Goal: Information Seeking & Learning: Stay updated

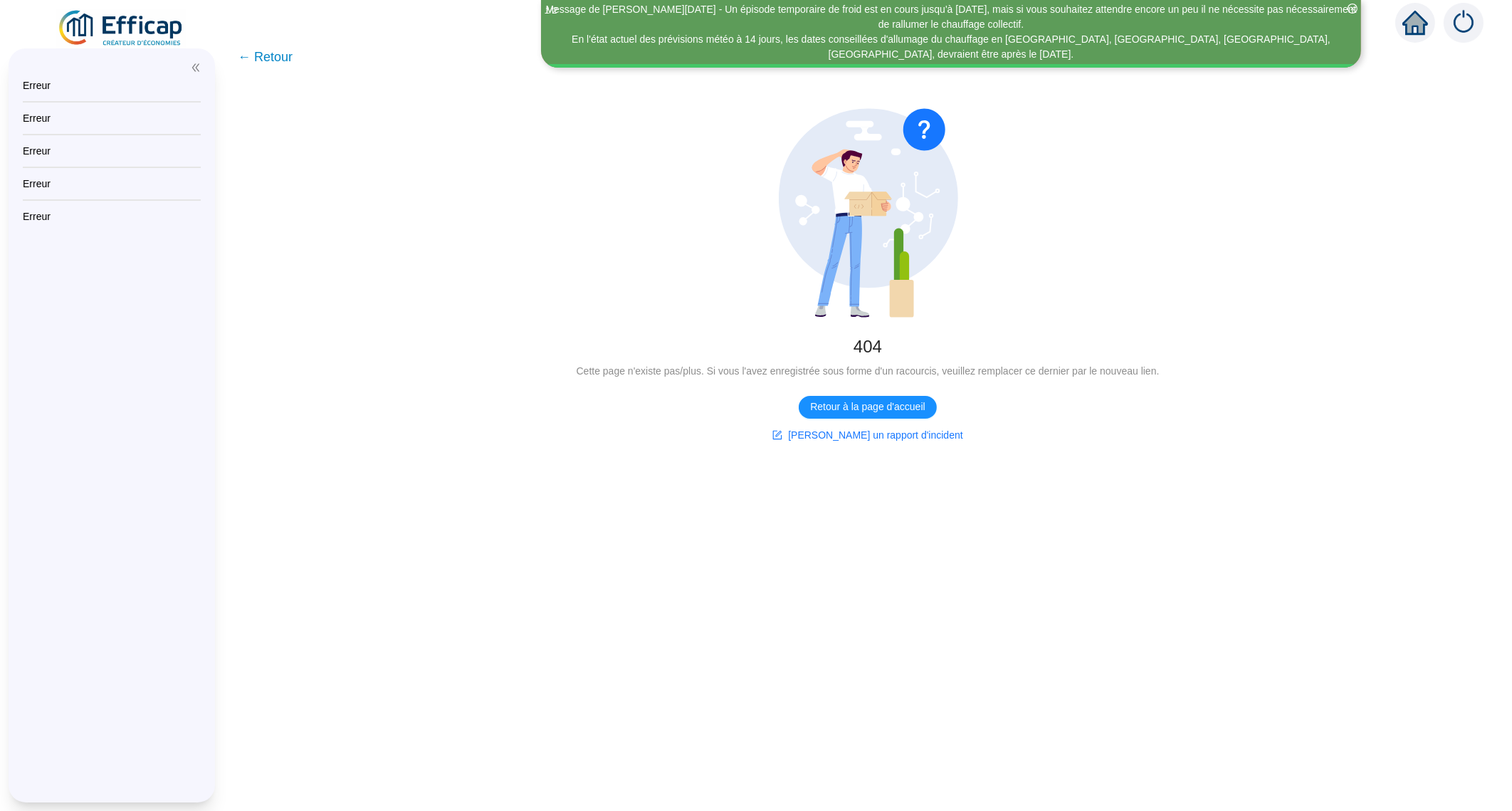
click at [1207, 32] on div "En l'état actuel des prévisions météo à 14 jours, les dates conseillées d'allum…" at bounding box center [951, 47] width 815 height 30
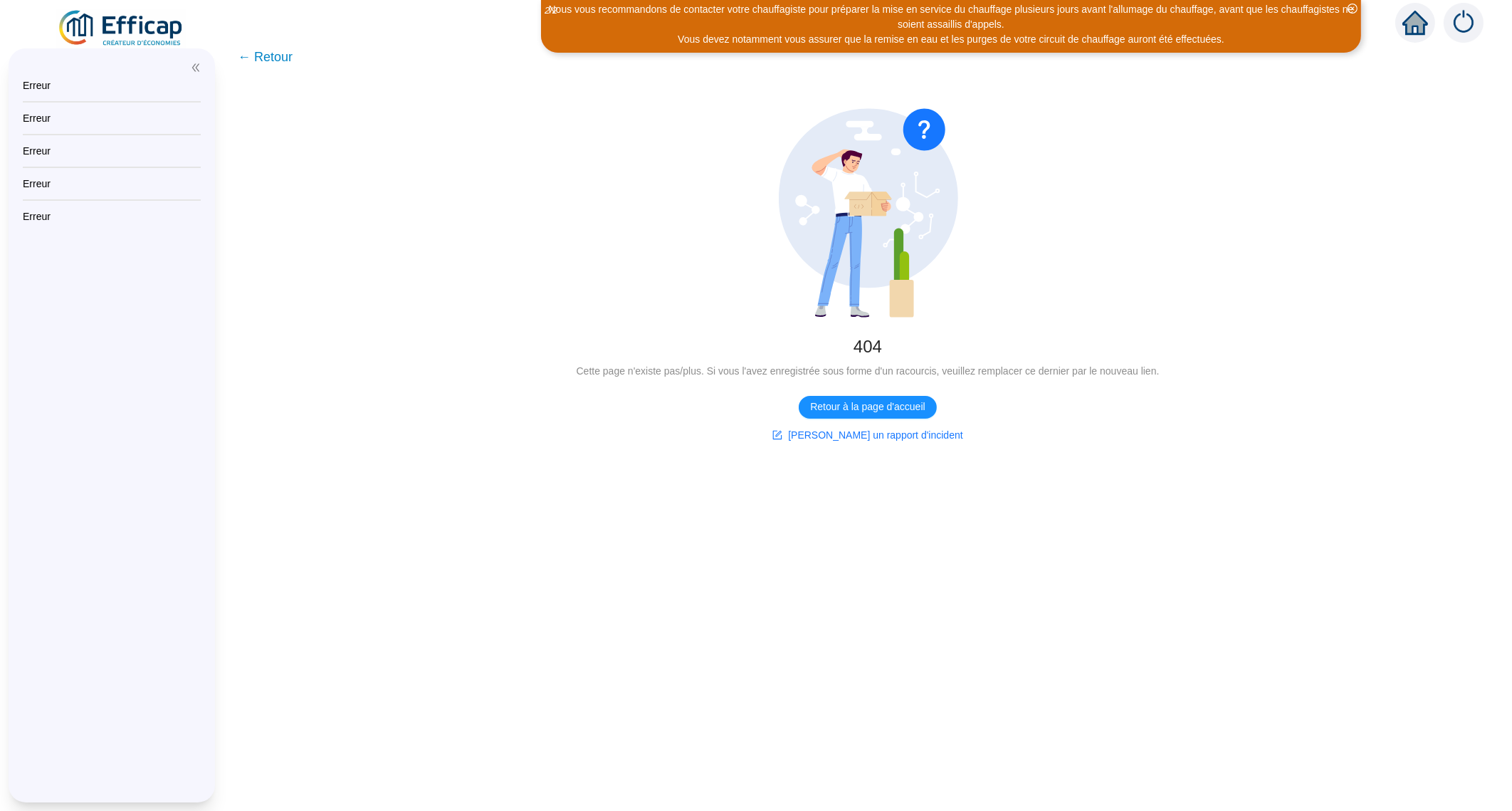
drag, startPoint x: 1207, startPoint y: 24, endPoint x: 1066, endPoint y: 19, distance: 141.1
click at [1066, 32] on div "Vous devez notamment vous assurer que la remise en eau et les purges de votre c…" at bounding box center [951, 39] width 815 height 15
click at [285, 52] on span "← Retour" at bounding box center [264, 56] width 55 height 20
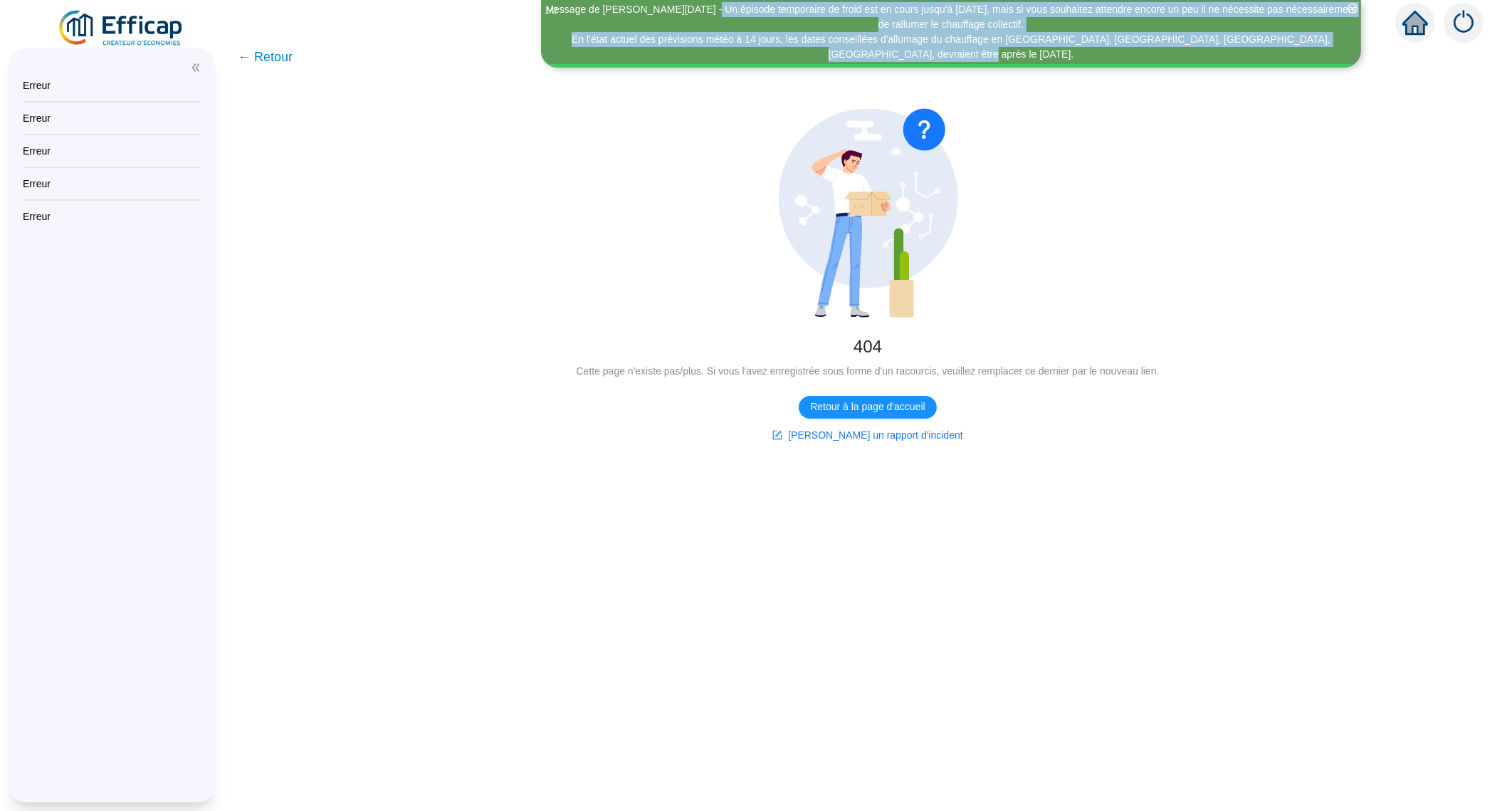
drag, startPoint x: 450, startPoint y: 4, endPoint x: 1248, endPoint y: 20, distance: 798.2
click at [1248, 20] on span "Message de Mercredi 24/09/2025 - Un épisode temporaire de froid est en cours ju…" at bounding box center [951, 32] width 815 height 60
copy span "Un épisode temporaire de froid est en cours jusqu'à samedi 27 septembre, mais s…"
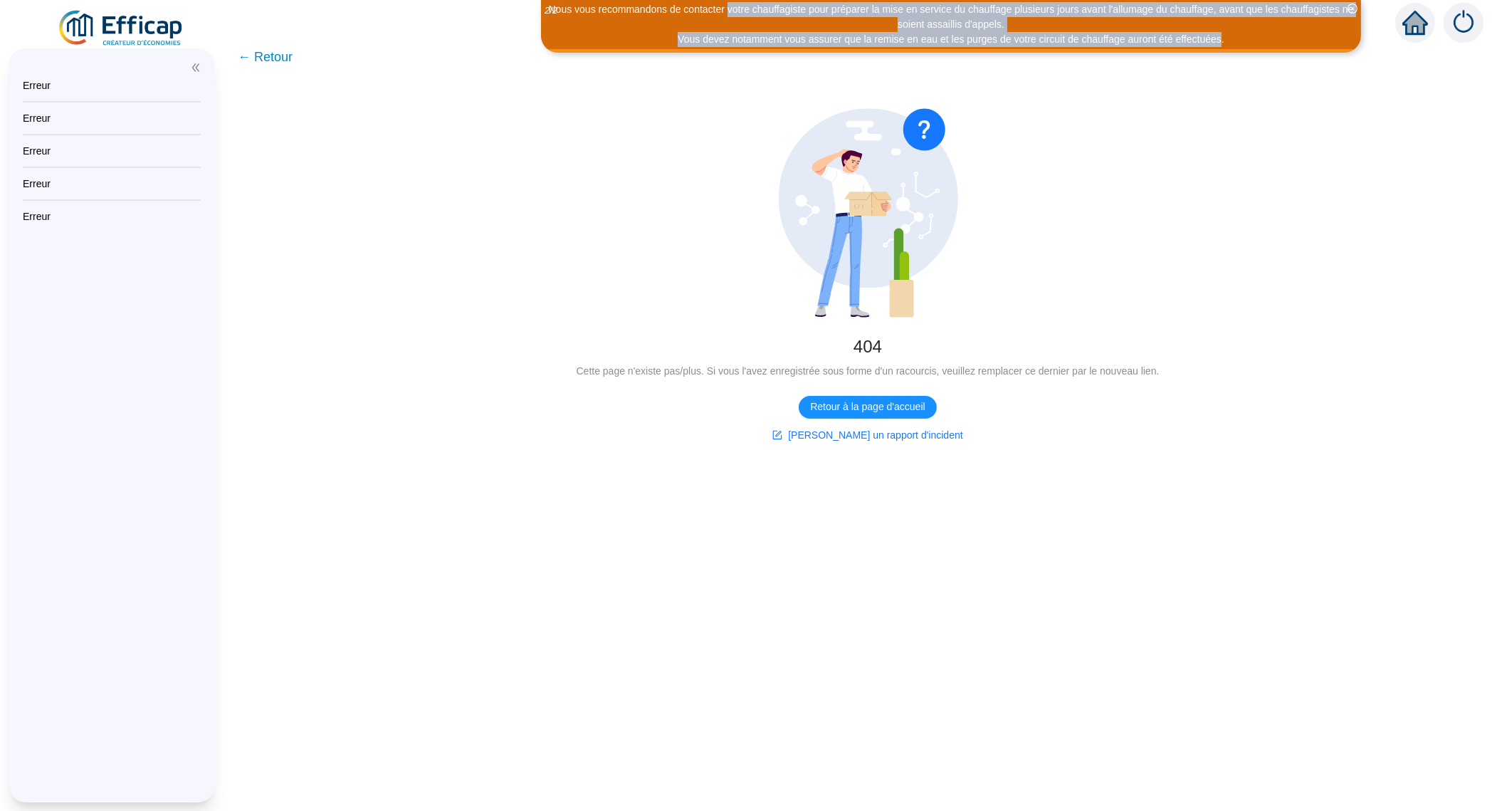
drag, startPoint x: 517, startPoint y: 3, endPoint x: 1058, endPoint y: 32, distance: 541.8
click at [1058, 32] on span "Nous vous recommandons de contacter votre chauffagiste pour préparer la mise en…" at bounding box center [951, 25] width 815 height 45
copy span "votre chauffagiste pour préparer la mise en service du chauffage plusieurs jour…"
